Goal: Task Accomplishment & Management: Use online tool/utility

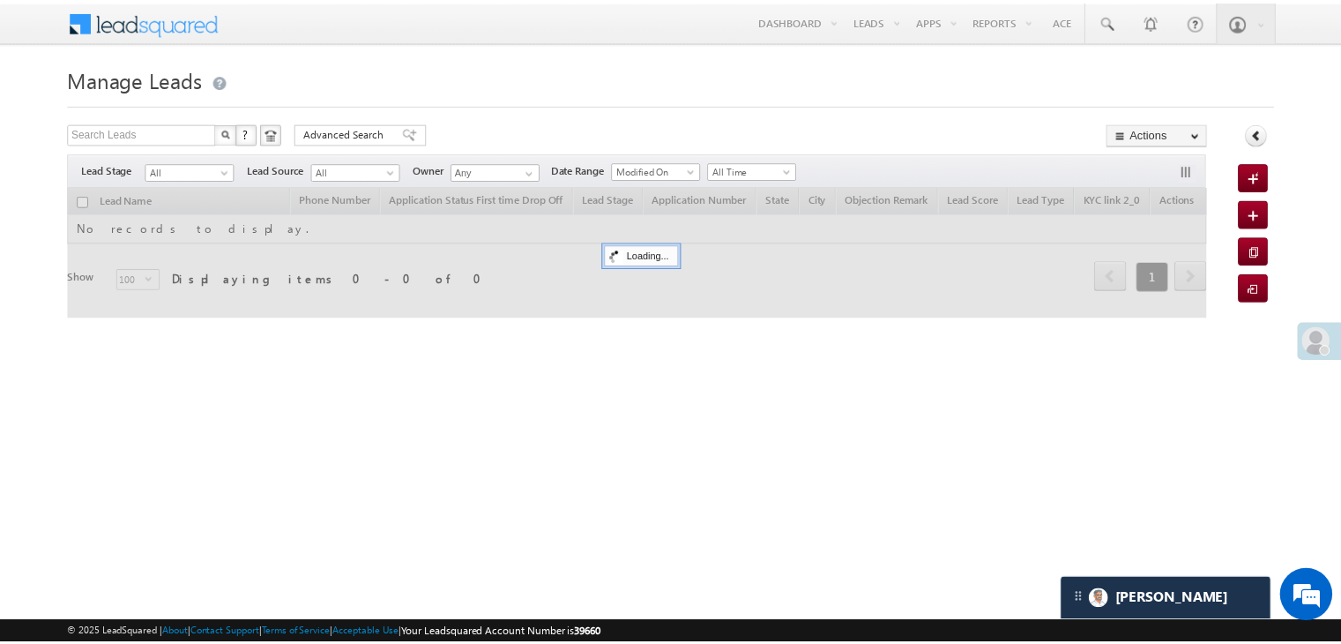
scroll to position [8207, 0]
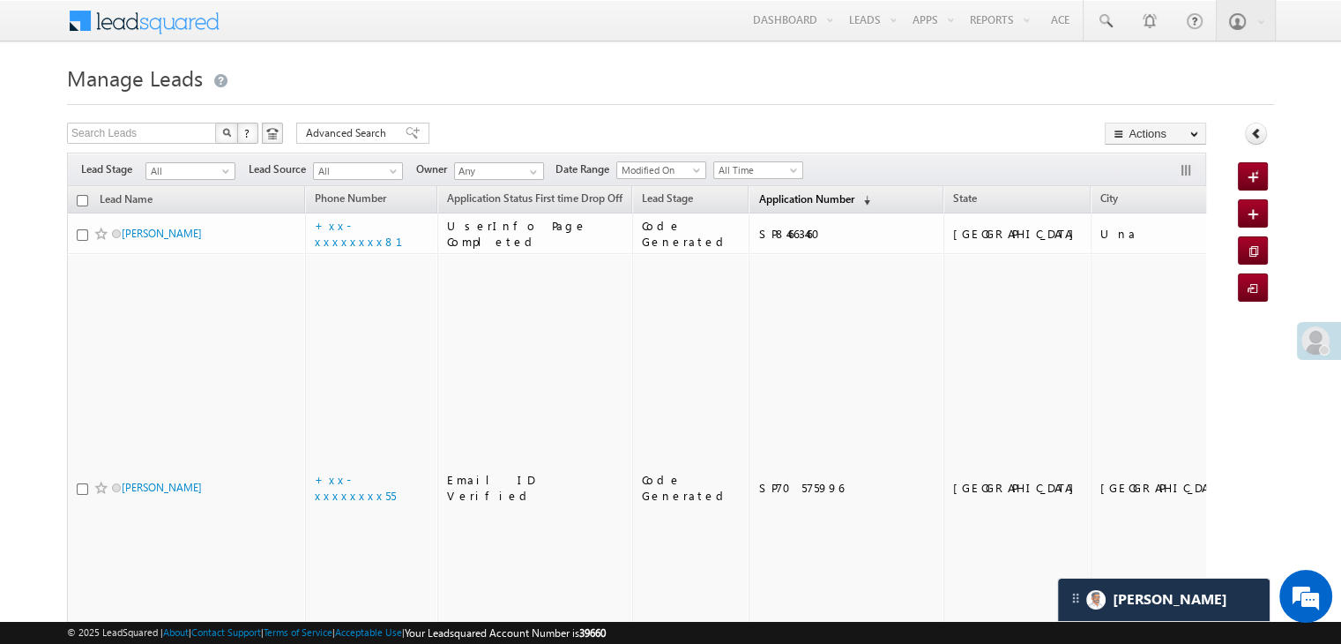
click at [772, 200] on span "Application Number" at bounding box center [805, 198] width 95 height 13
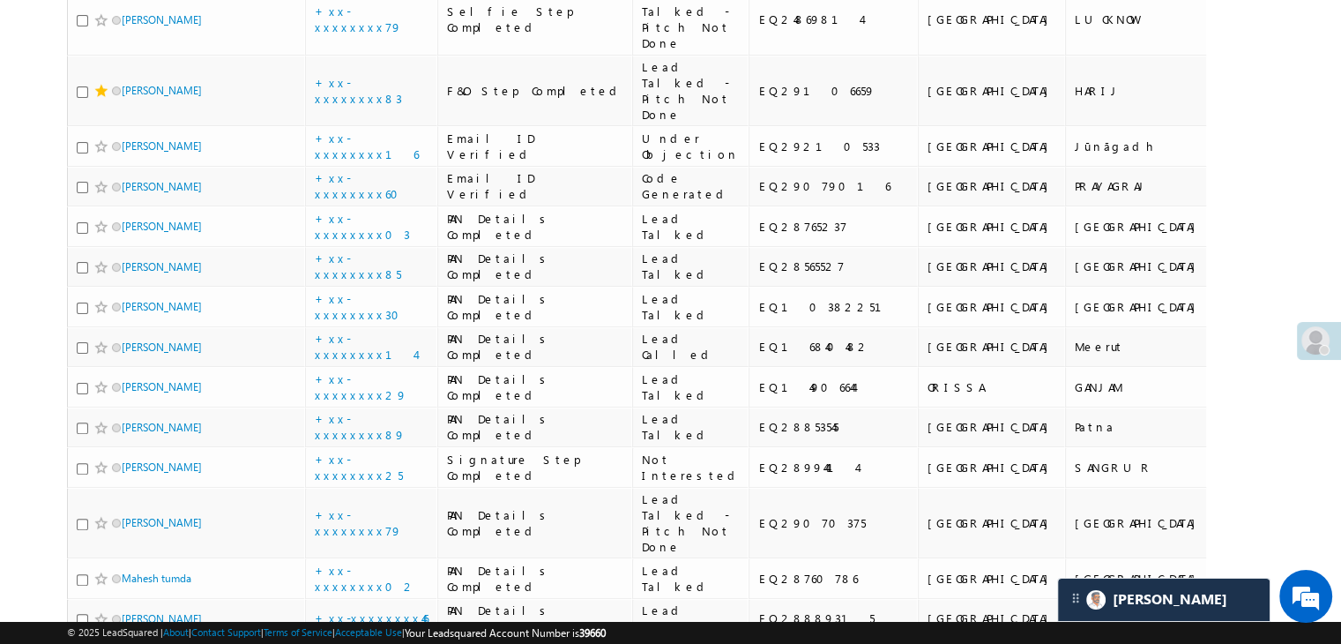
scroll to position [441, 0]
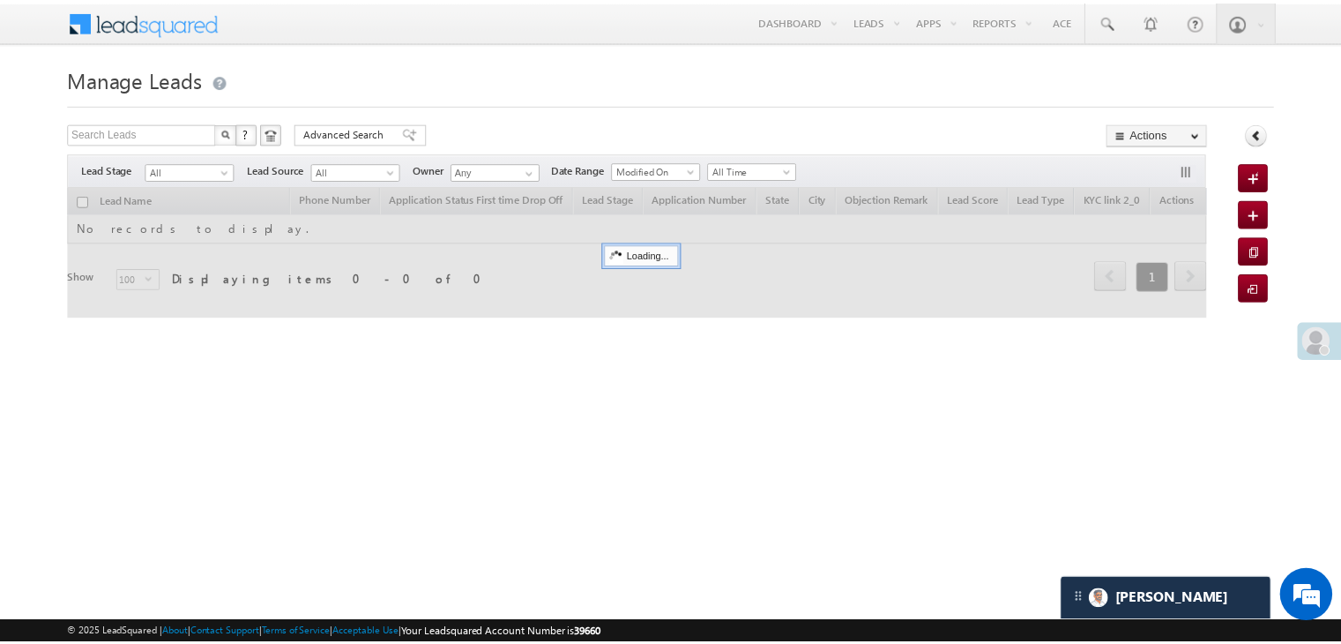
scroll to position [8207, 0]
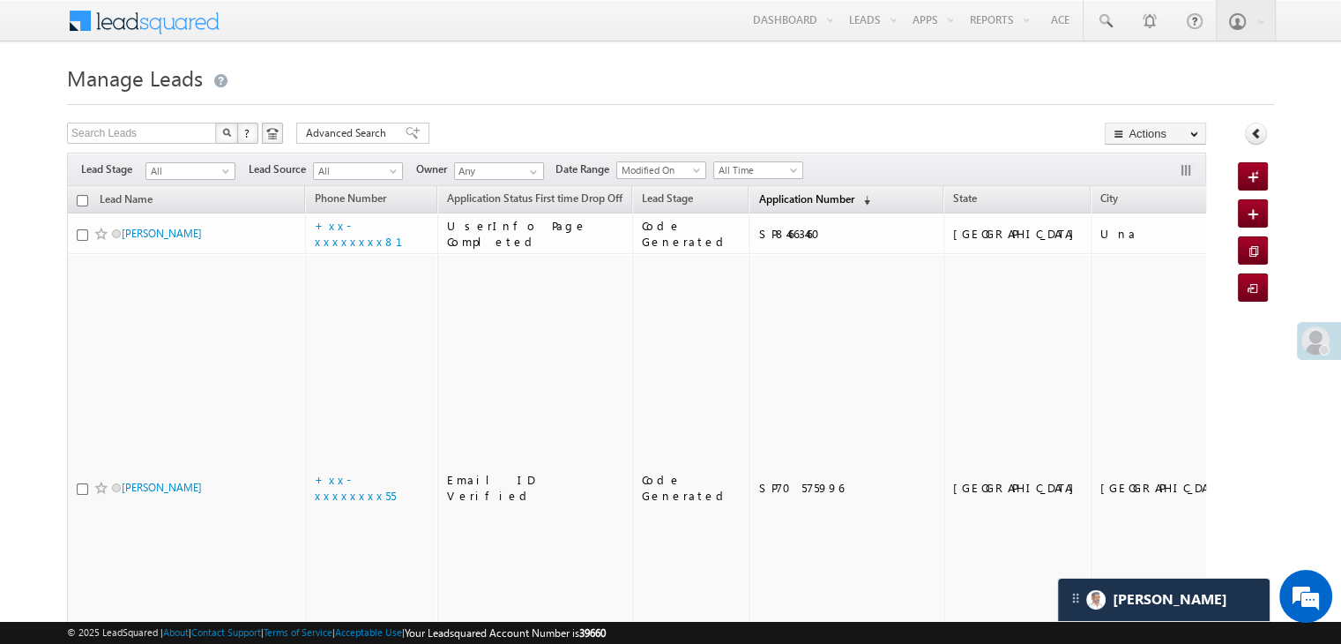
click at [760, 198] on span "Application Number" at bounding box center [805, 198] width 95 height 13
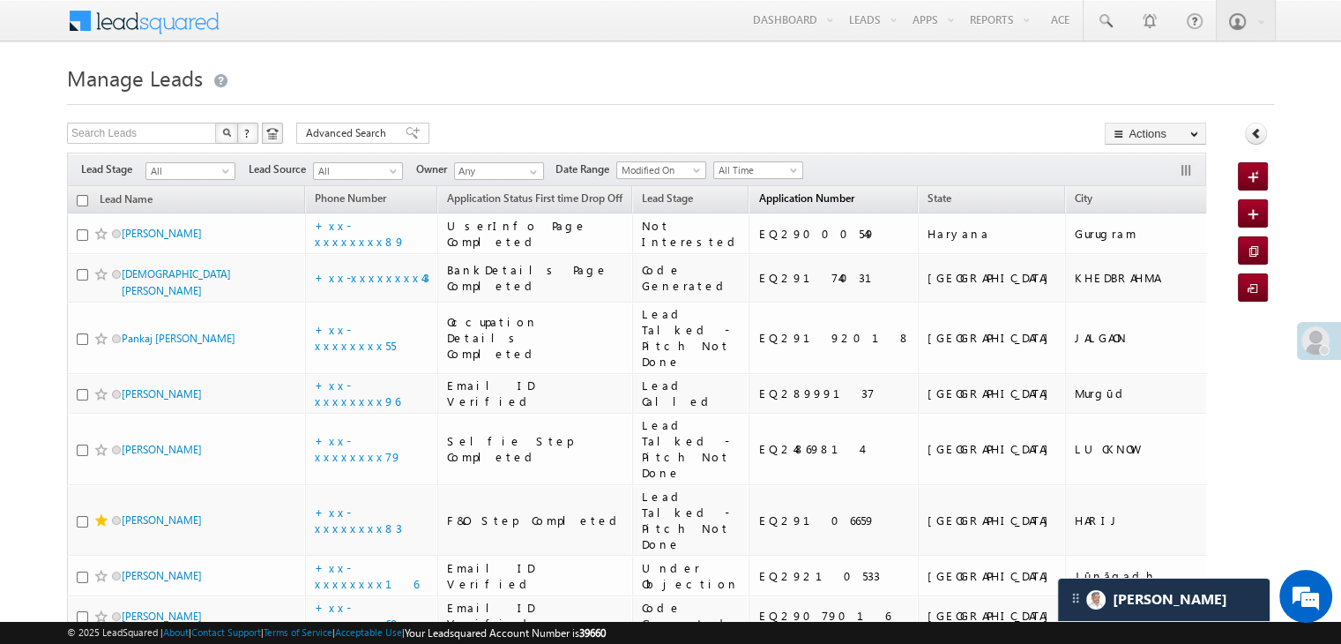
scroll to position [0, 0]
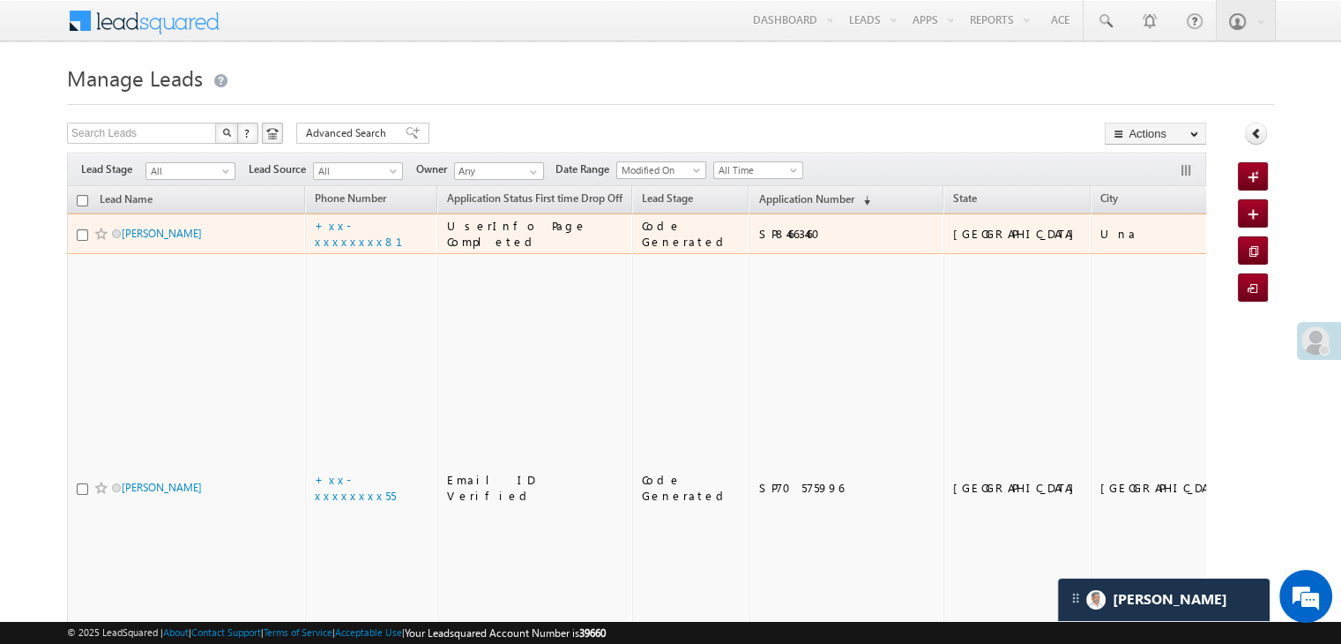
scroll to position [8207, 0]
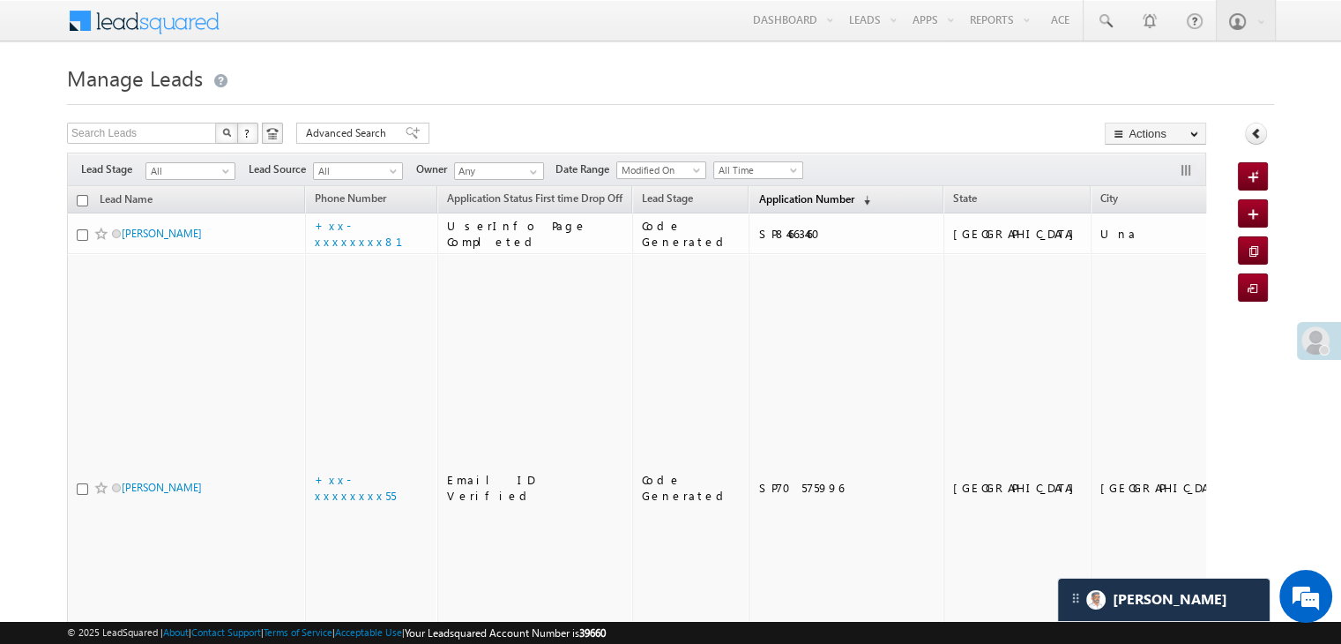
click at [764, 198] on span "Application Number" at bounding box center [805, 198] width 95 height 13
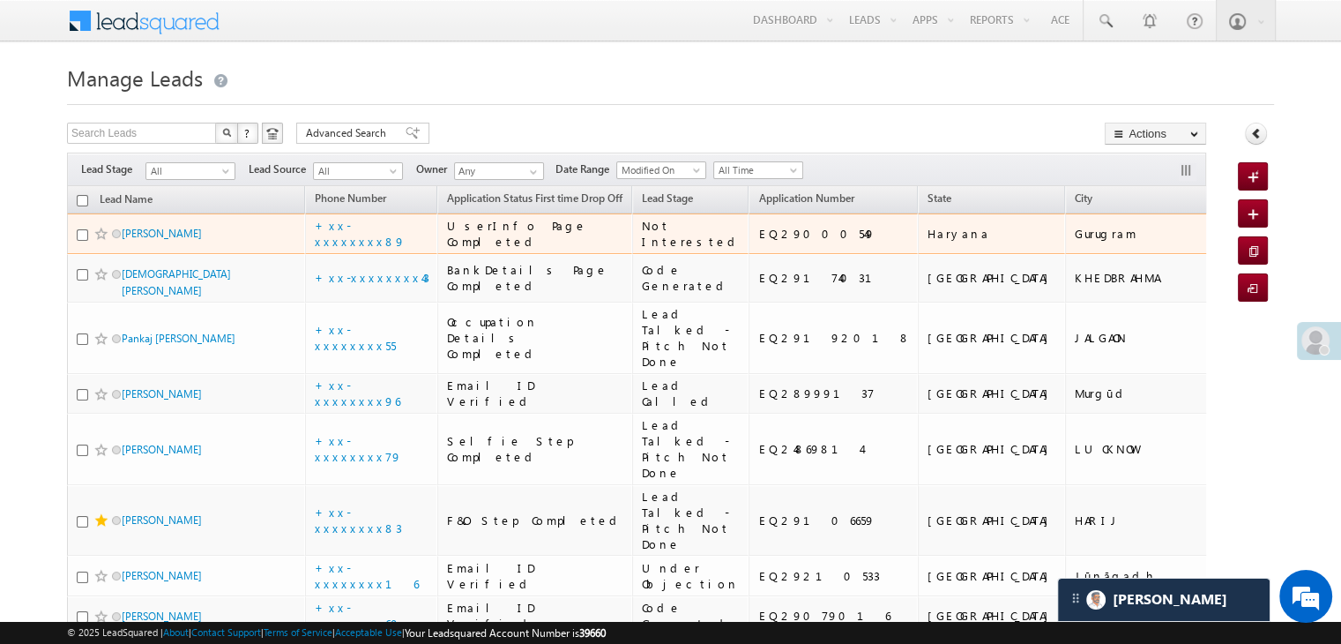
scroll to position [0, 0]
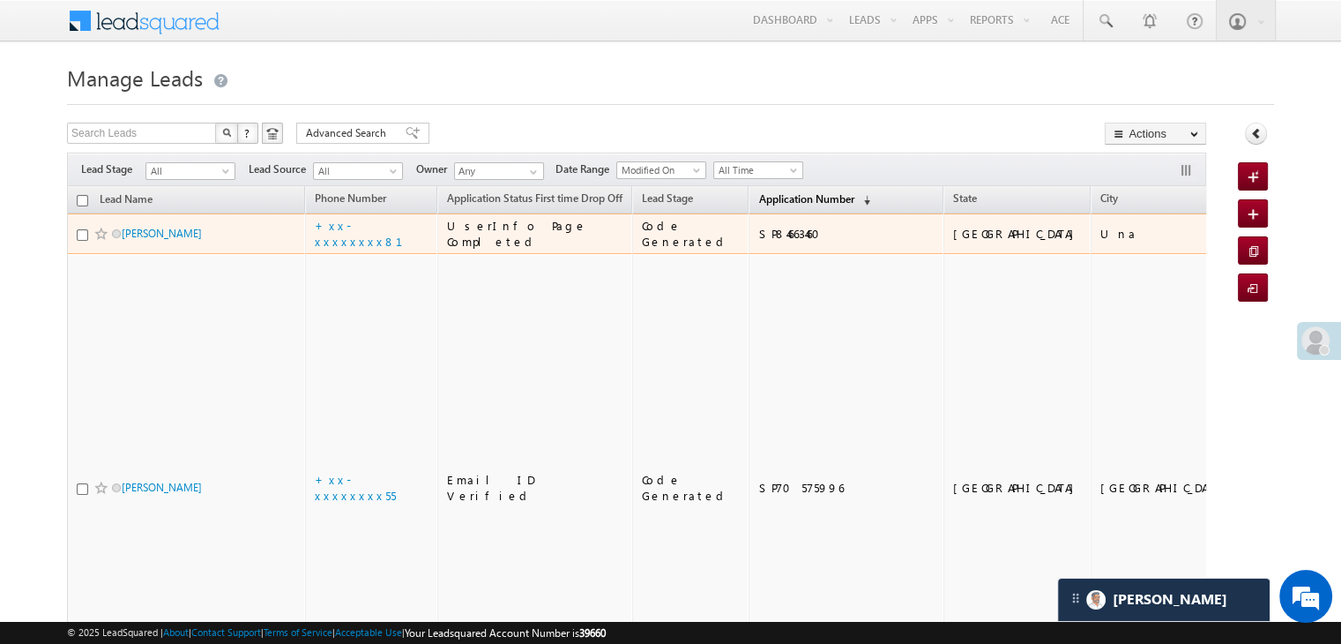
scroll to position [8207, 0]
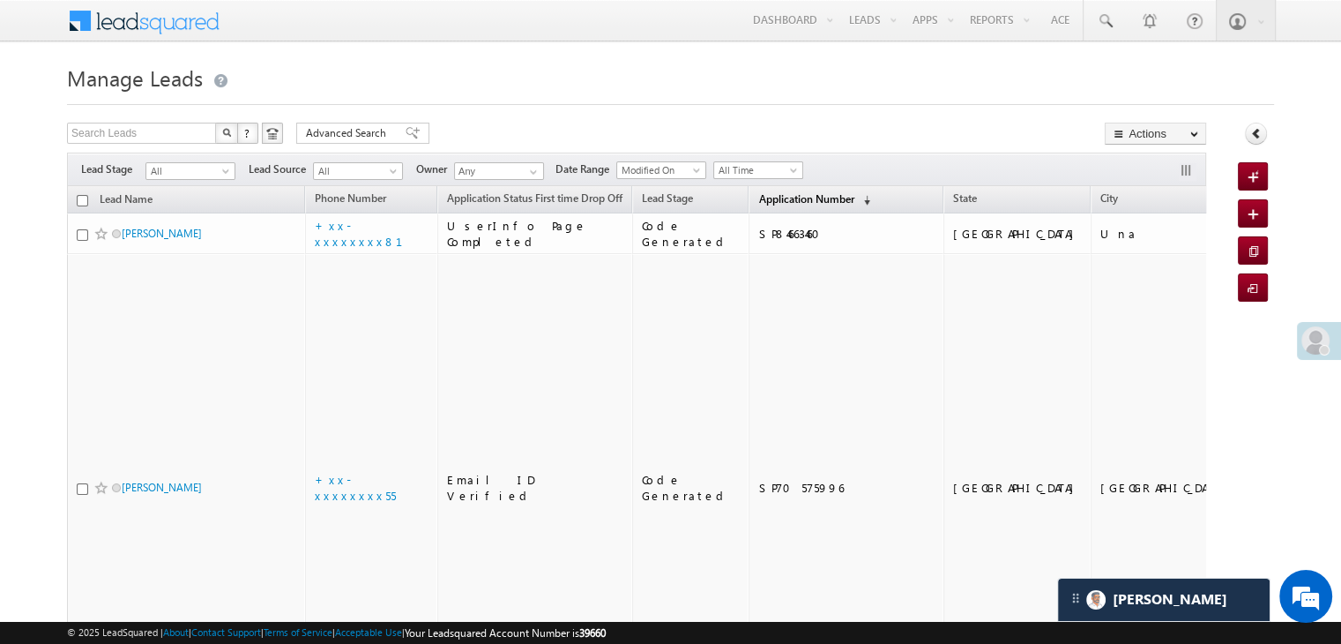
click at [758, 200] on span "Application Number" at bounding box center [805, 198] width 95 height 13
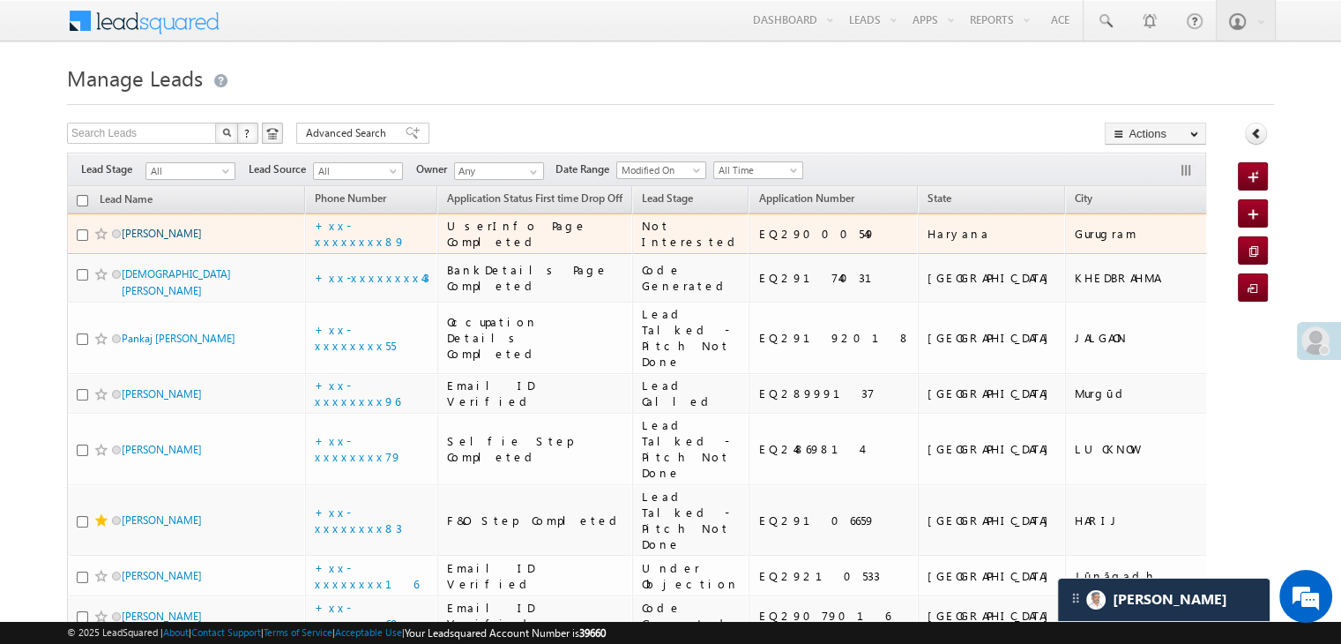
click at [173, 240] on link "[PERSON_NAME]" at bounding box center [162, 233] width 80 height 13
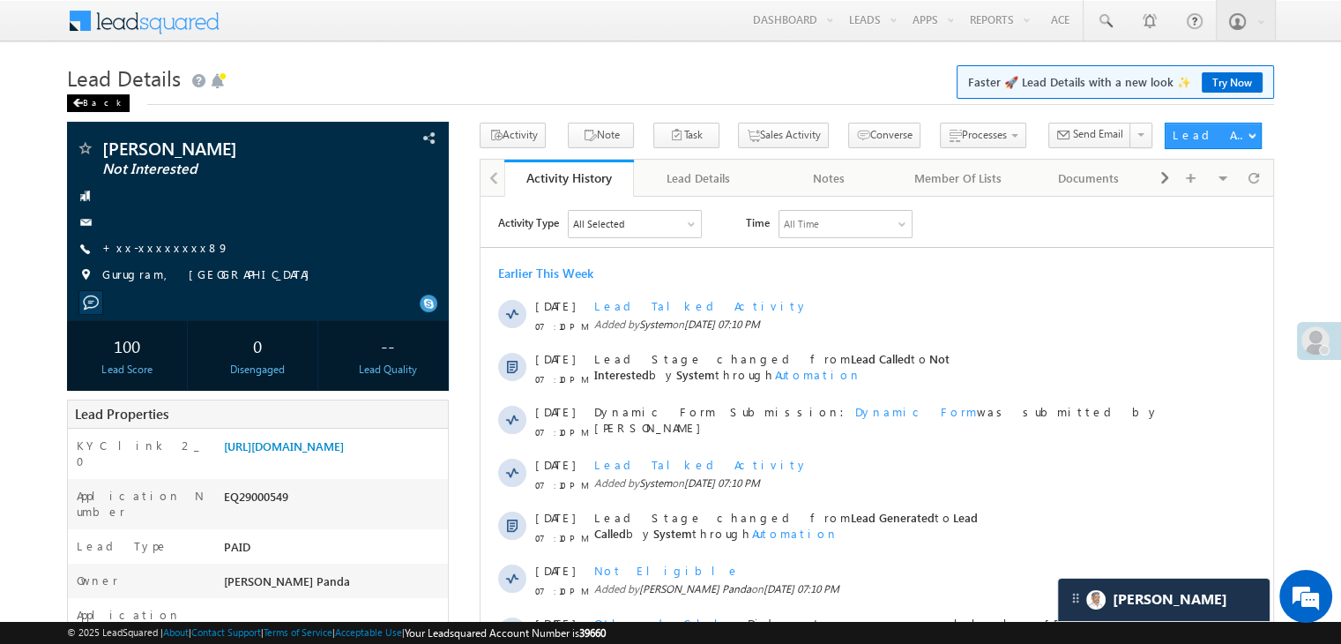
click at [92, 98] on div "Back" at bounding box center [98, 103] width 63 height 18
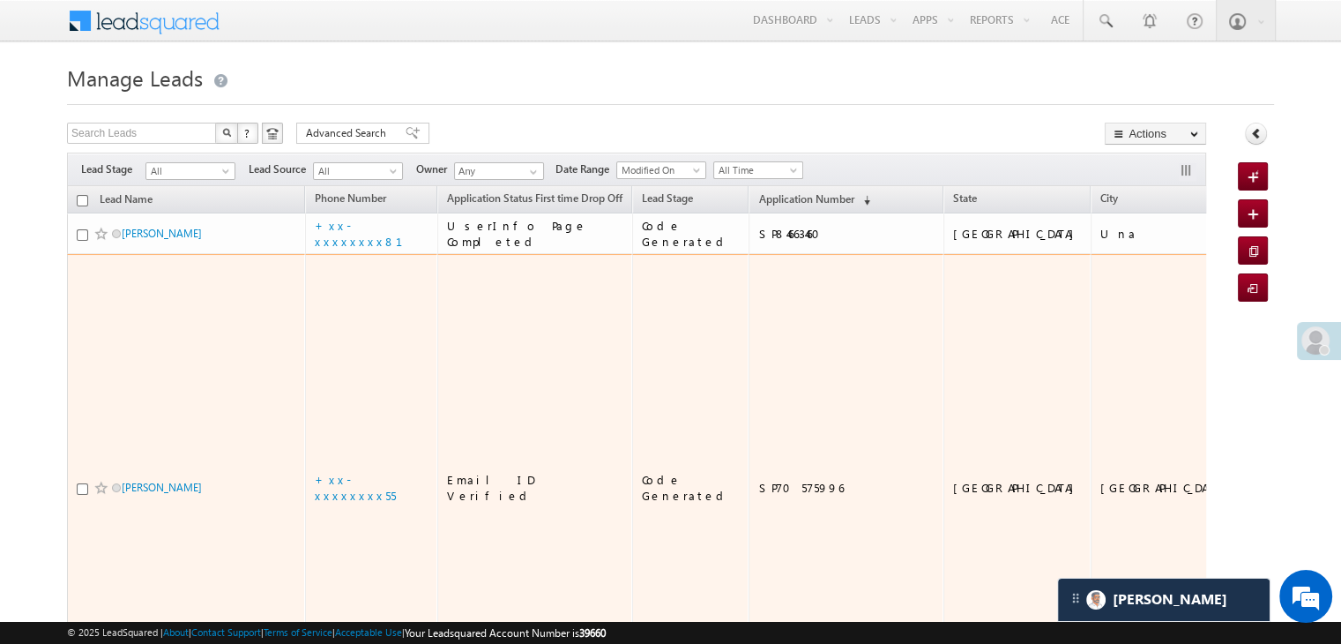
scroll to position [8207, 0]
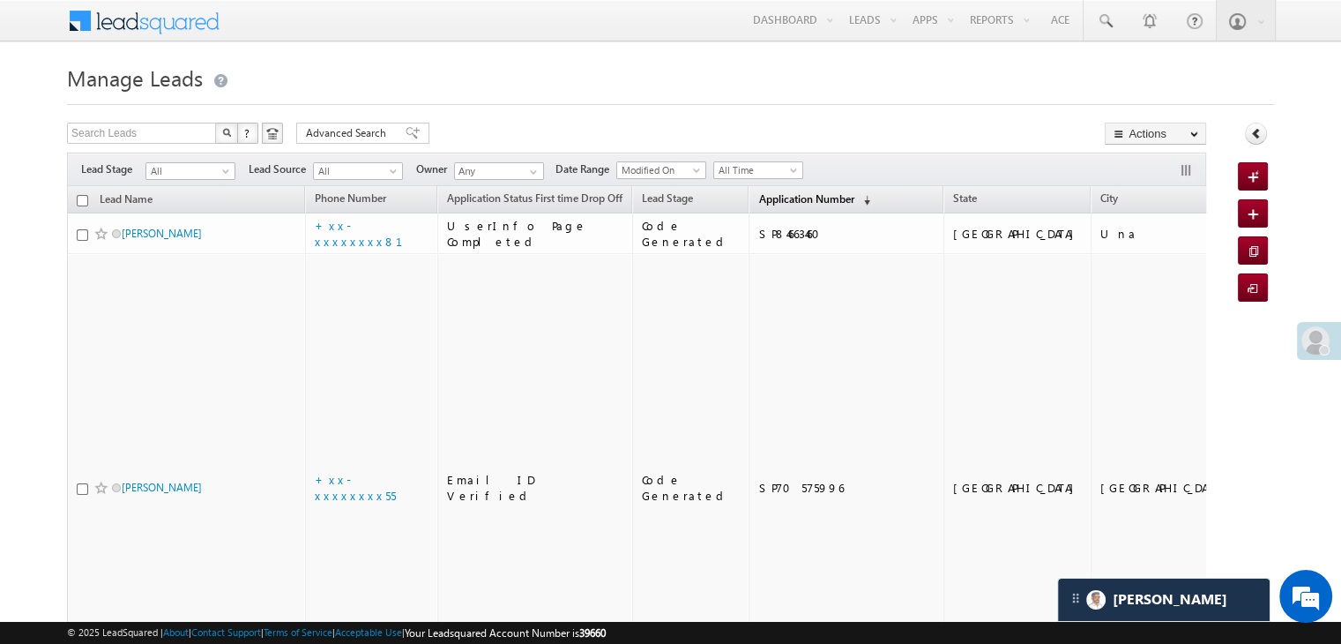
click at [771, 199] on span "Application Number" at bounding box center [805, 198] width 95 height 13
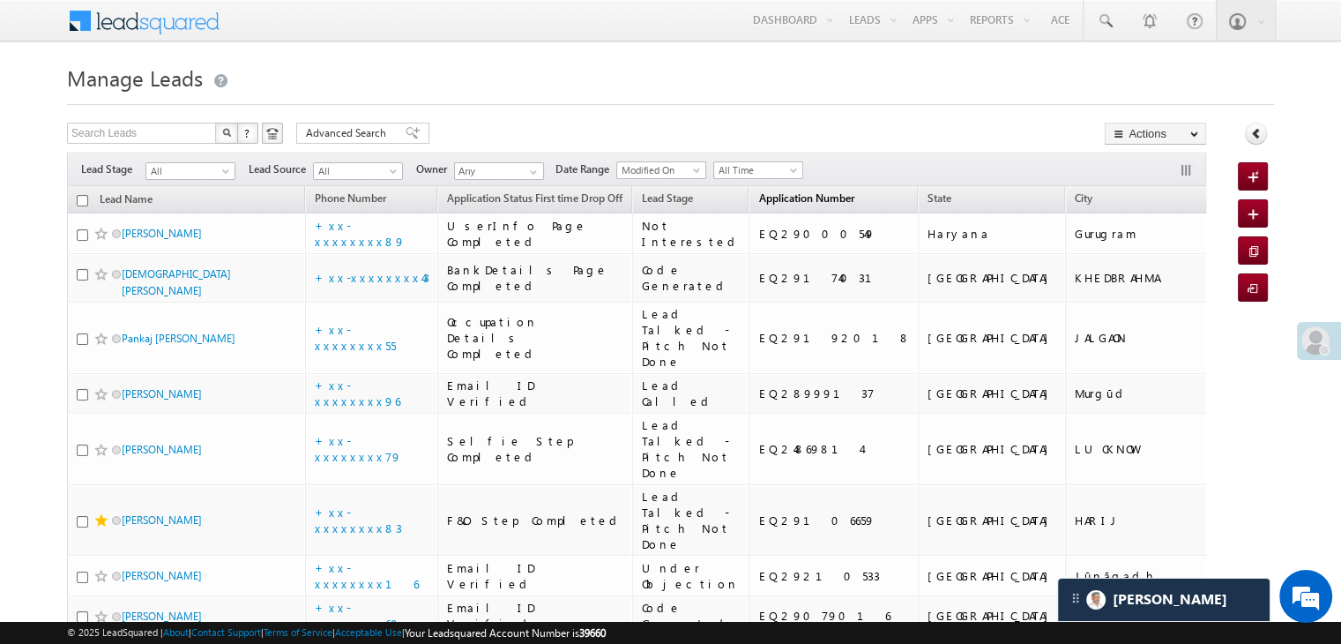
scroll to position [0, 0]
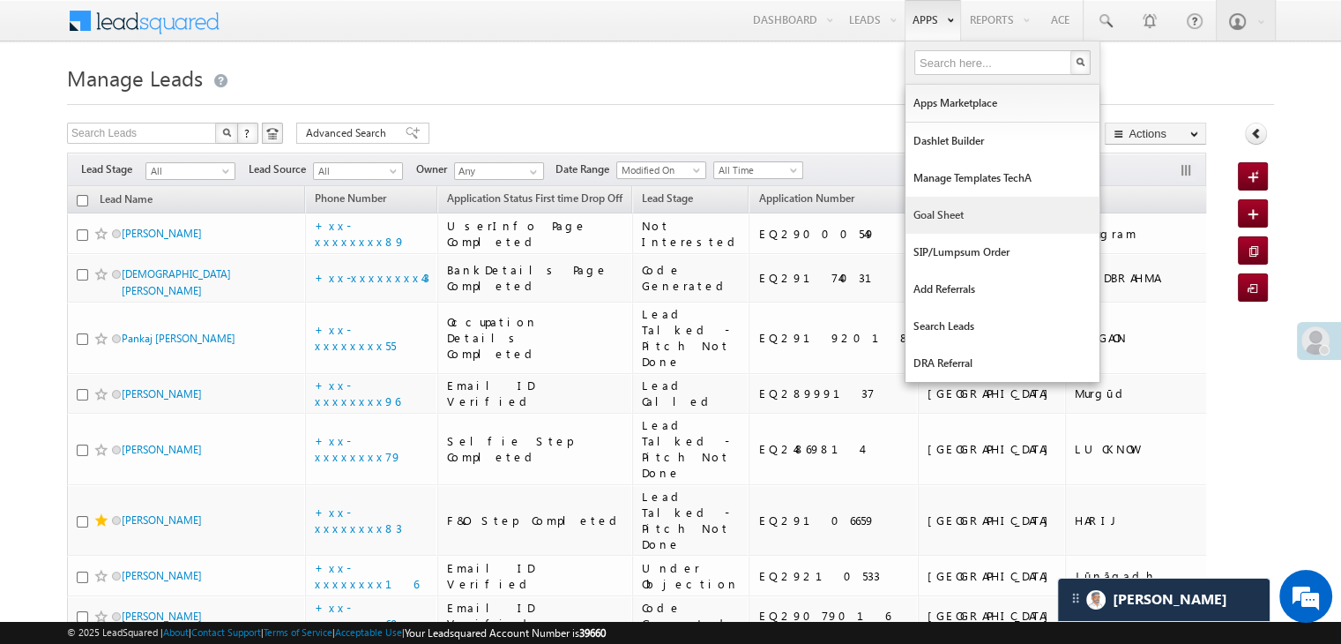
click at [931, 220] on link "Goal Sheet" at bounding box center [1003, 215] width 194 height 37
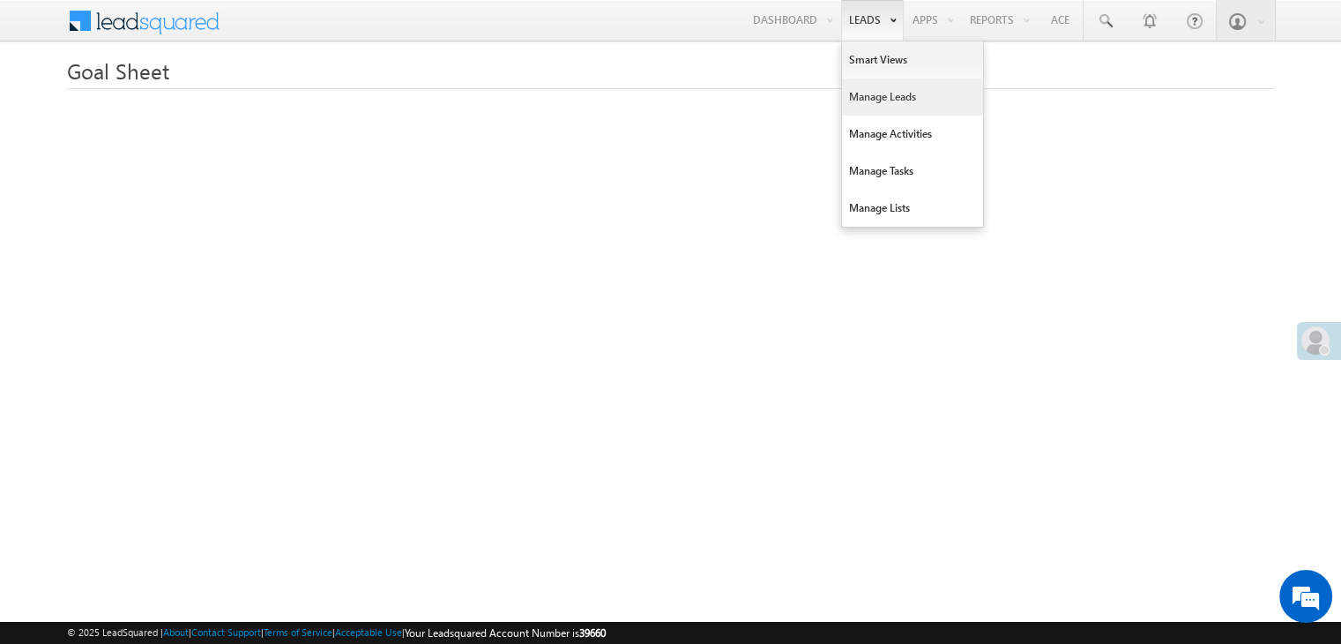
click at [876, 94] on link "Manage Leads" at bounding box center [912, 96] width 141 height 37
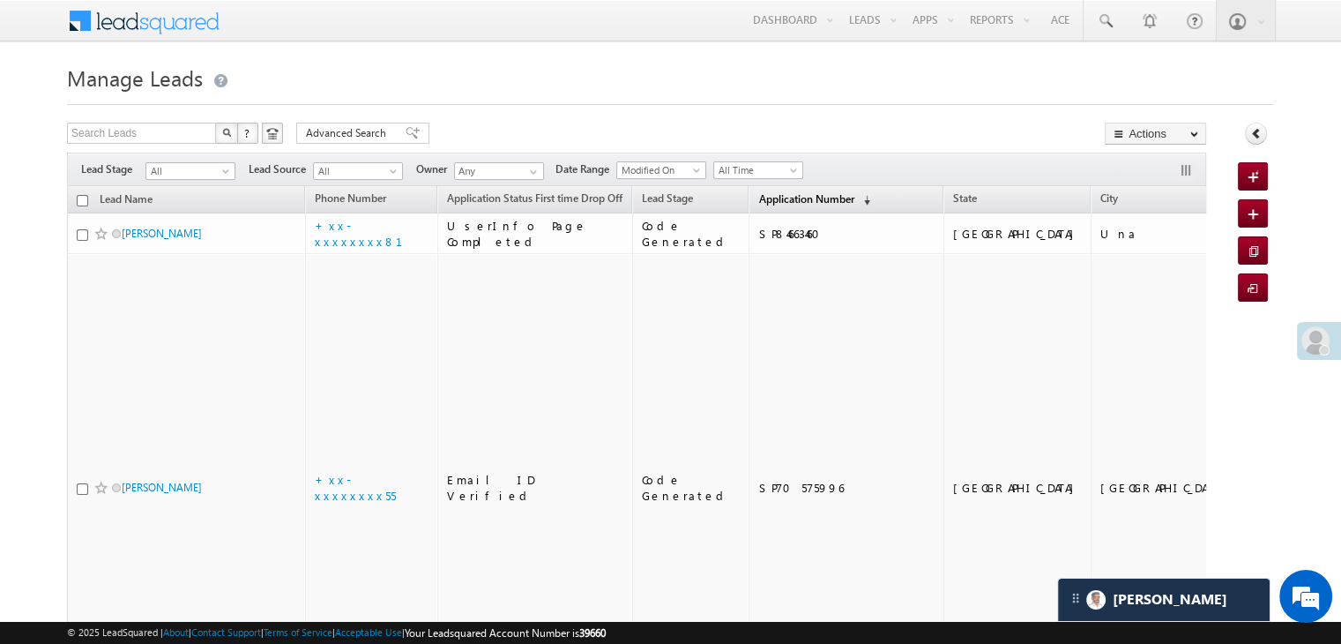
click at [758, 202] on span "Application Number" at bounding box center [805, 198] width 95 height 13
click at [790, 202] on span "Application Number" at bounding box center [805, 198] width 95 height 13
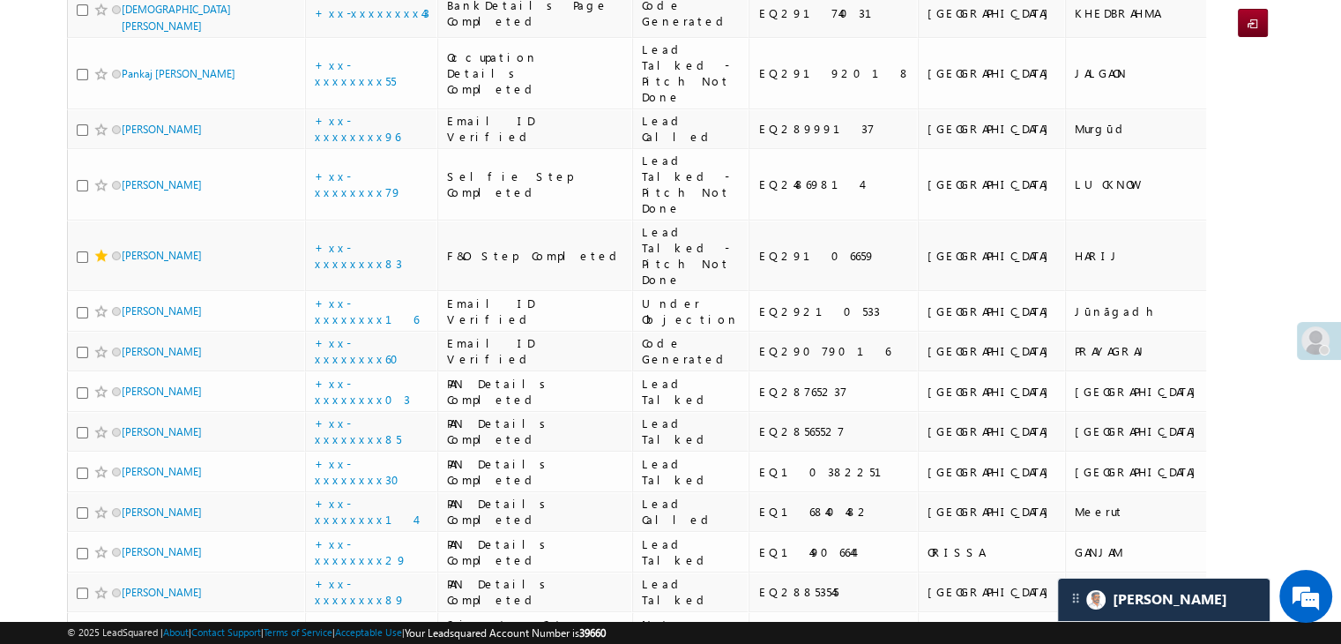
scroll to position [0, 0]
